Goal: Task Accomplishment & Management: Use online tool/utility

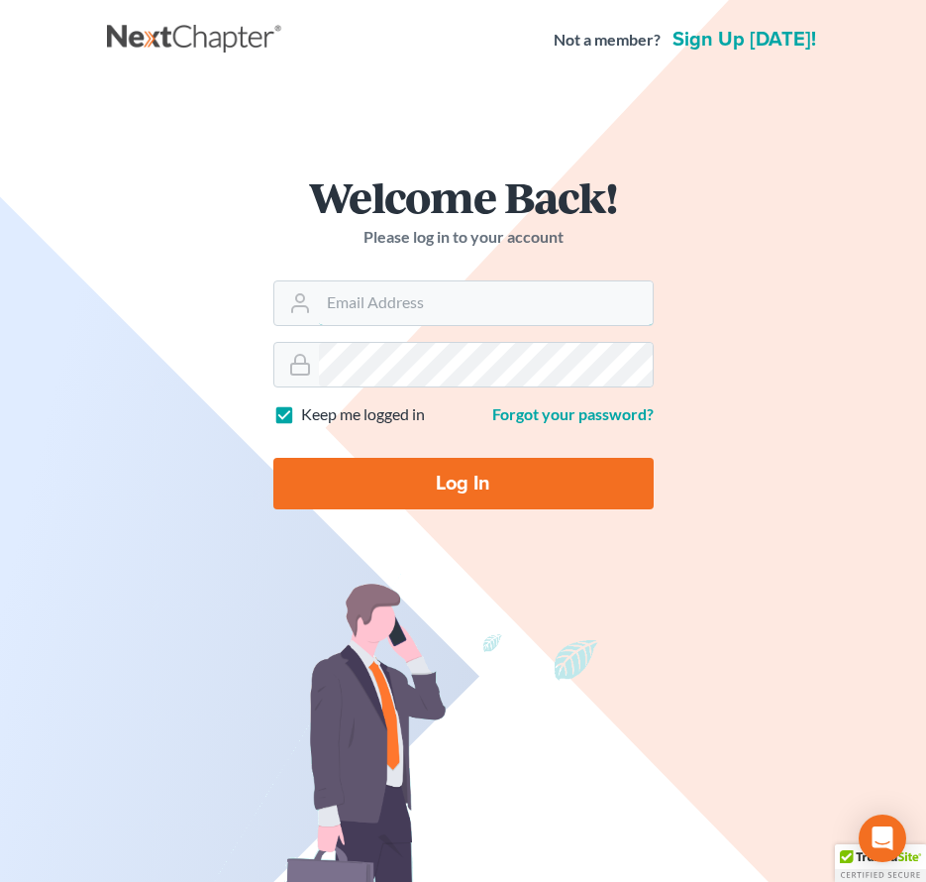
type input "[EMAIL_ADDRESS][DOMAIN_NAME]"
click at [554, 472] on input "Log In" at bounding box center [463, 484] width 380 height 52
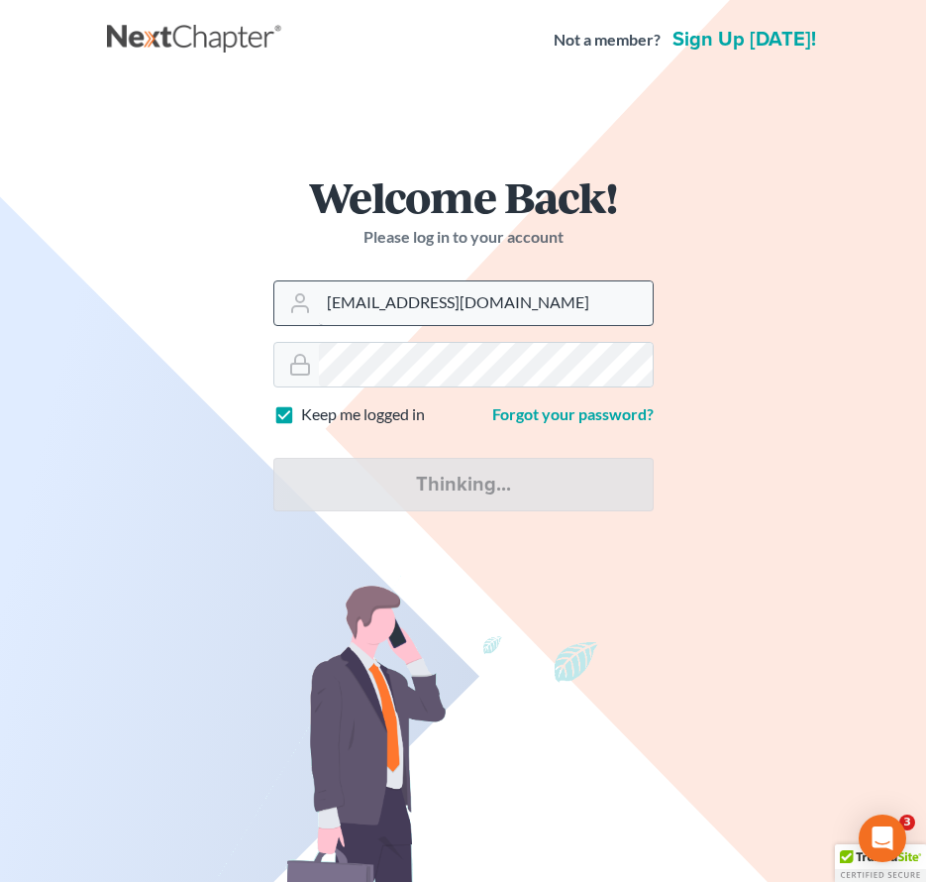
type input "Thinking..."
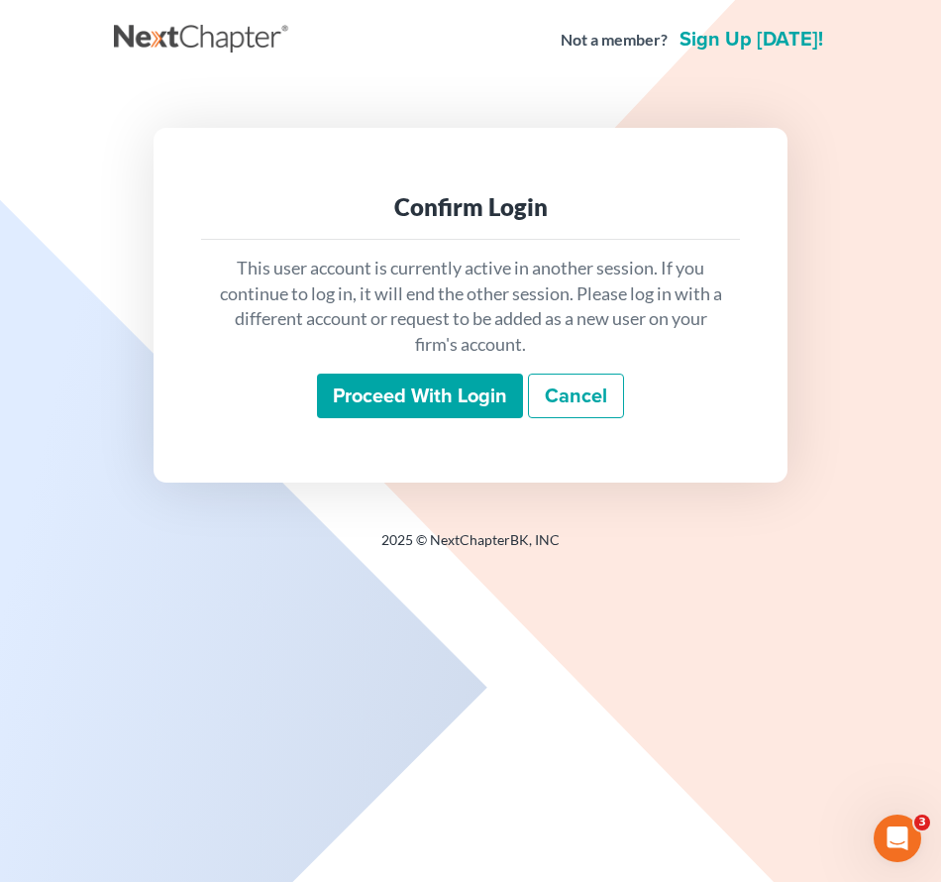
click at [385, 399] on input "Proceed with login" at bounding box center [420, 396] width 206 height 46
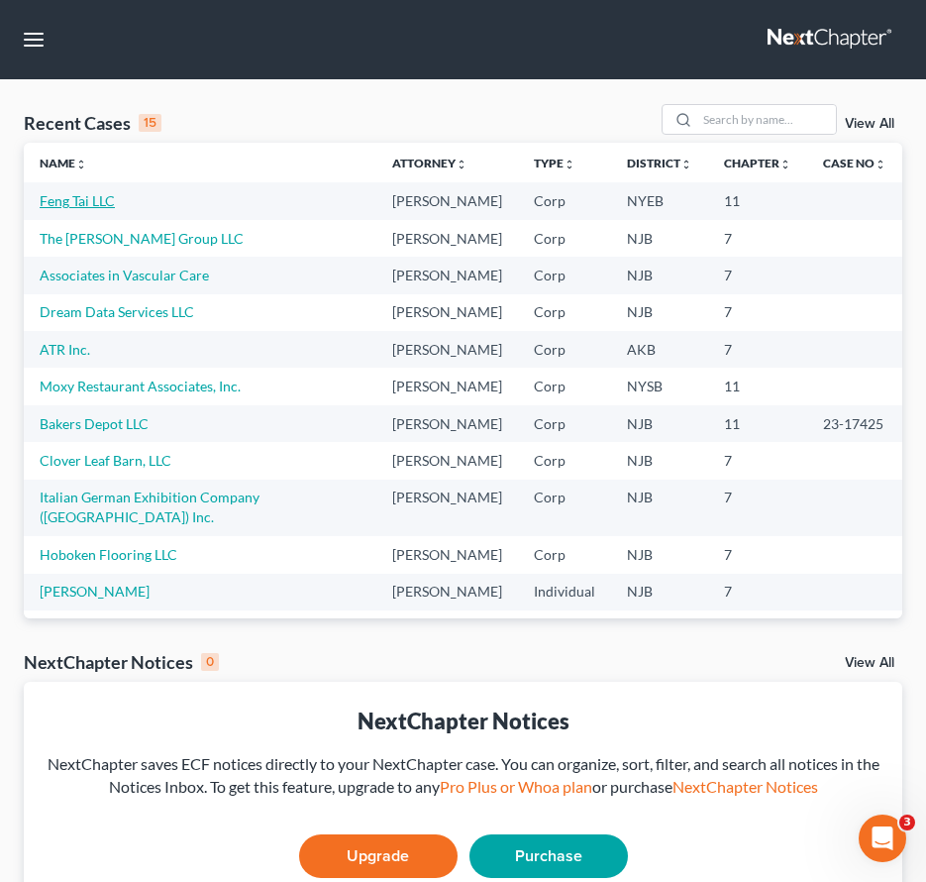
click at [101, 204] on link "Feng Tai LLC" at bounding box center [77, 200] width 75 height 17
